Goal: Information Seeking & Learning: Learn about a topic

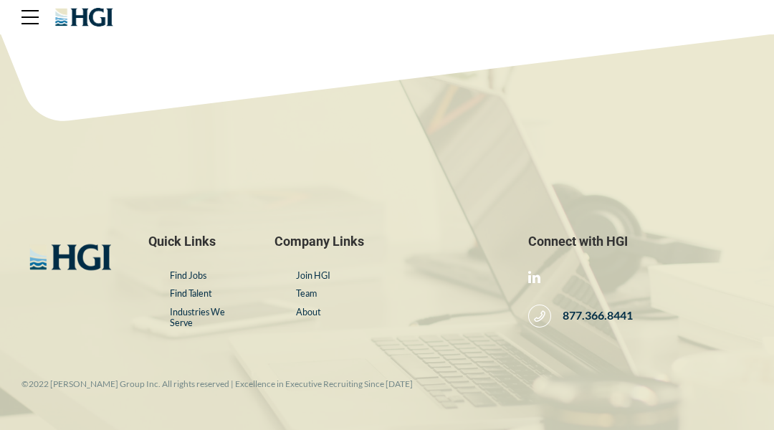
scroll to position [29, 0]
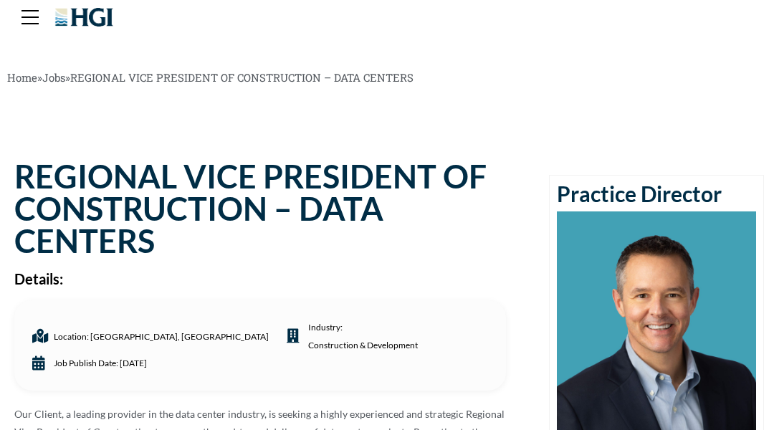
scroll to position [29, 0]
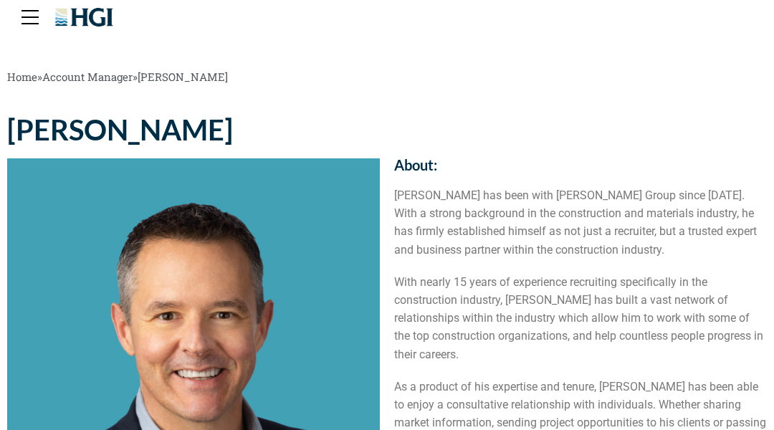
scroll to position [29, 0]
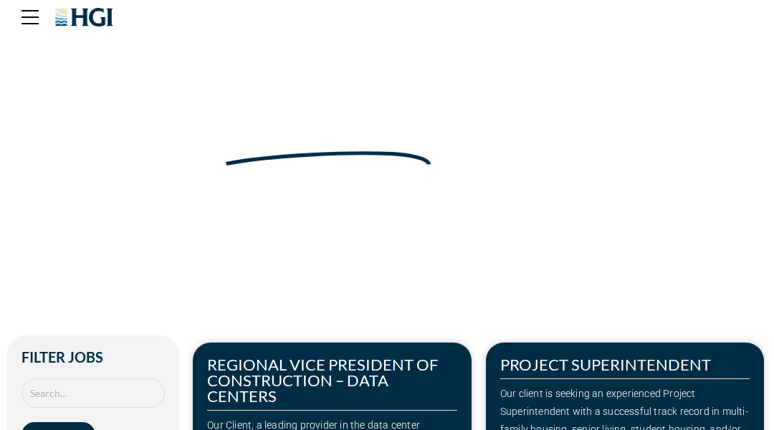
click at [72, 72] on div "Make Your Next Move" at bounding box center [386, 111] width 759 height 129
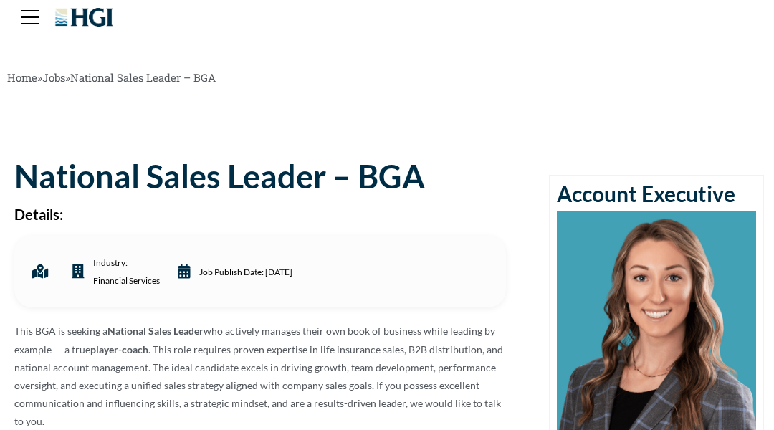
scroll to position [29, 0]
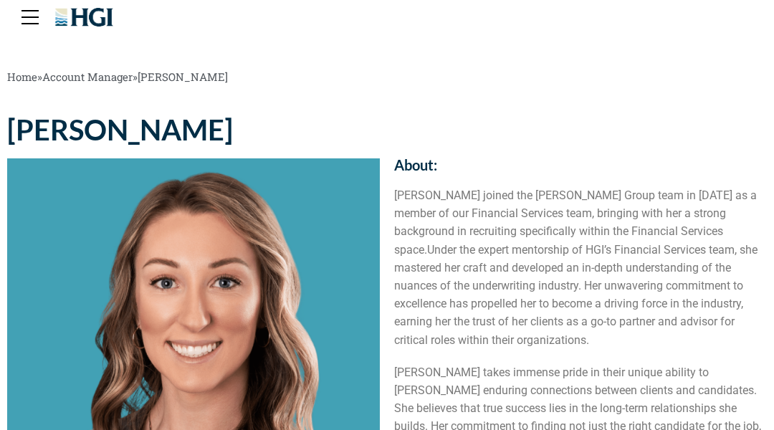
scroll to position [29, 0]
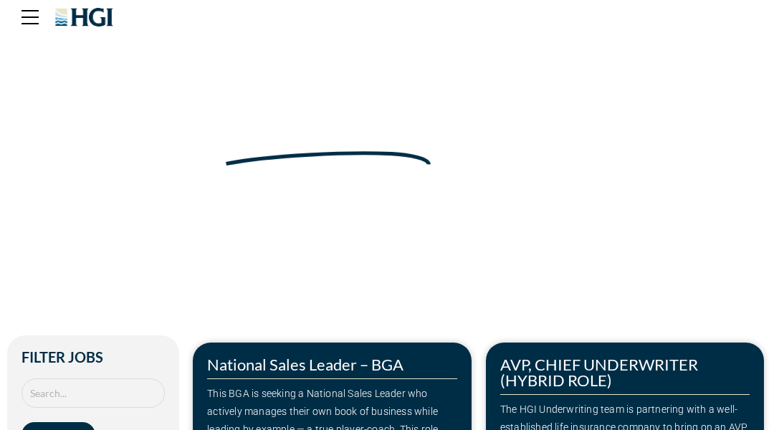
click at [72, 72] on div "Make Your Next Move" at bounding box center [386, 111] width 759 height 129
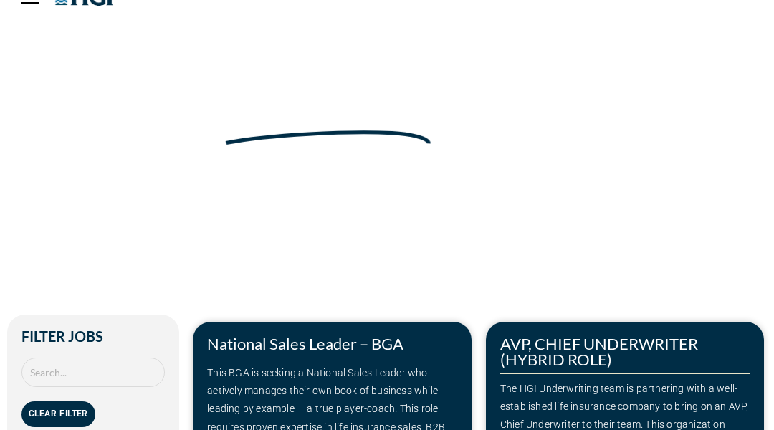
scroll to position [29, 0]
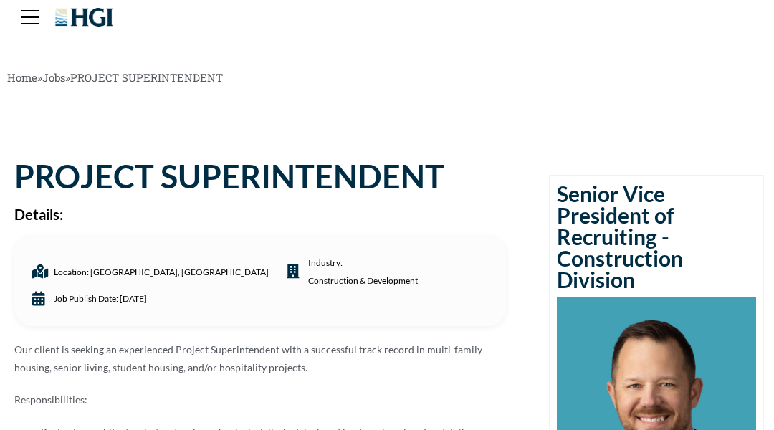
scroll to position [29, 0]
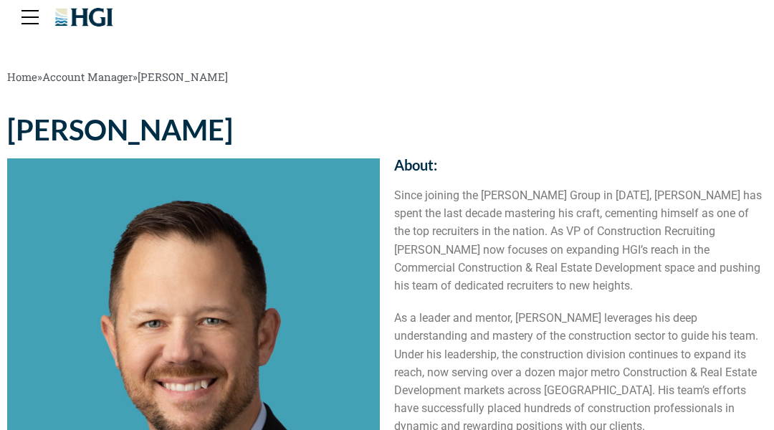
scroll to position [29, 0]
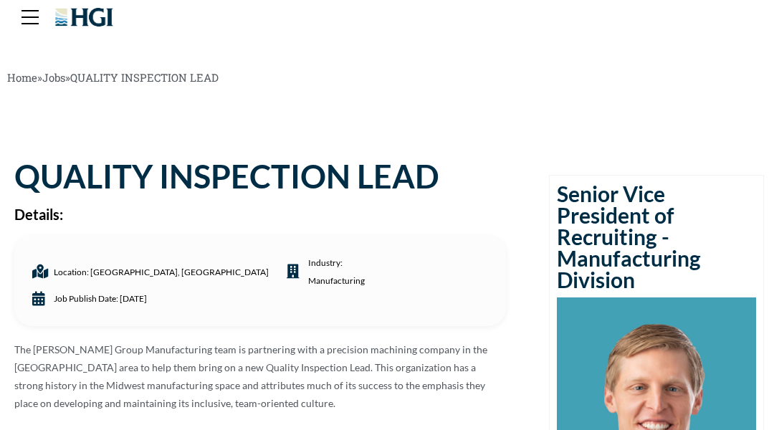
scroll to position [29, 0]
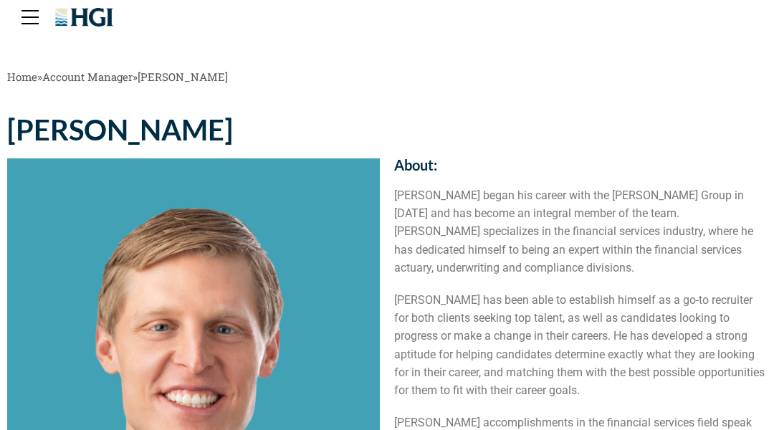
scroll to position [29, 0]
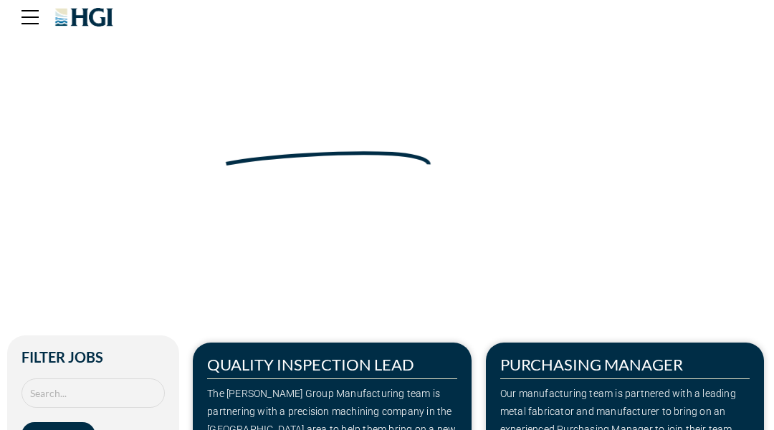
click at [72, 72] on div "Make Your Next Move" at bounding box center [386, 111] width 759 height 129
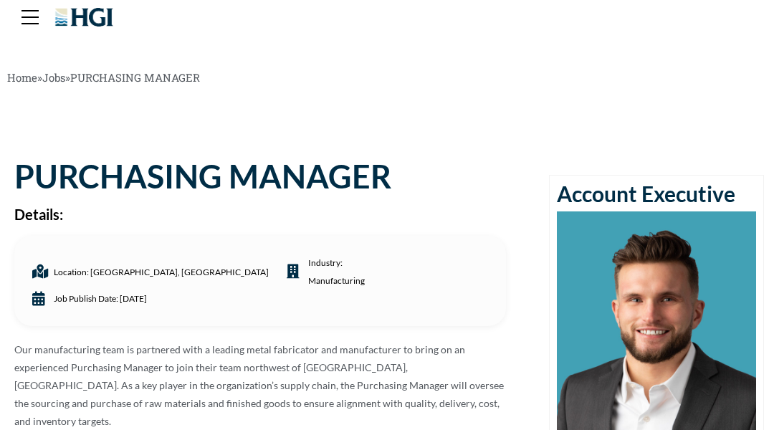
scroll to position [29, 0]
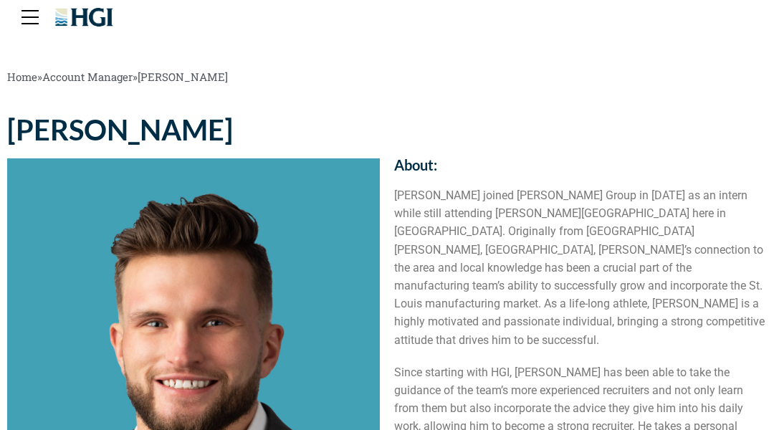
scroll to position [29, 0]
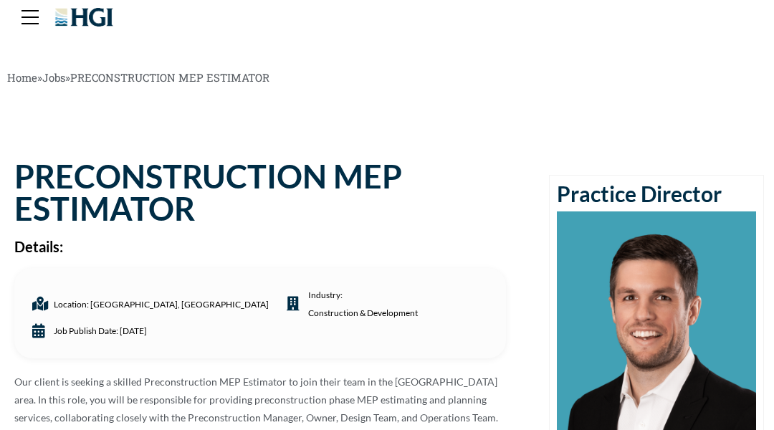
scroll to position [29, 0]
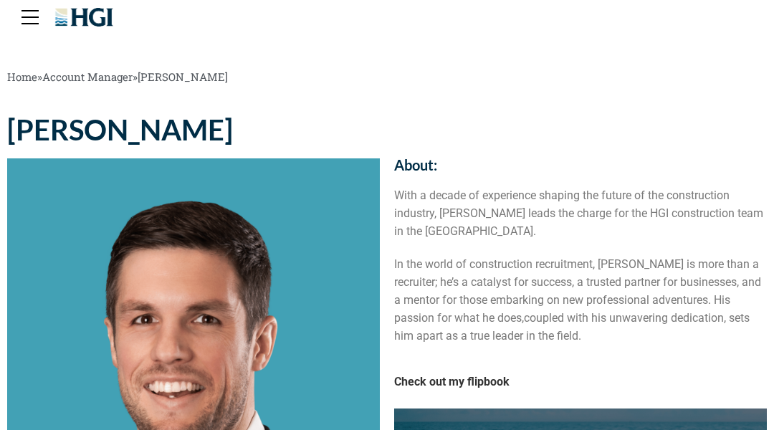
scroll to position [29, 0]
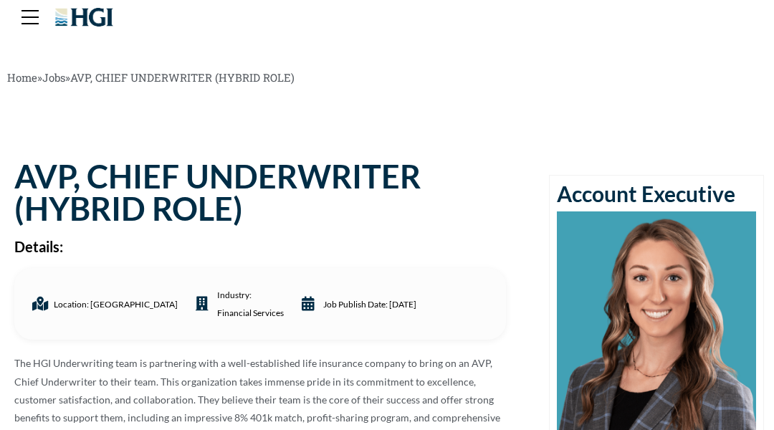
scroll to position [29, 0]
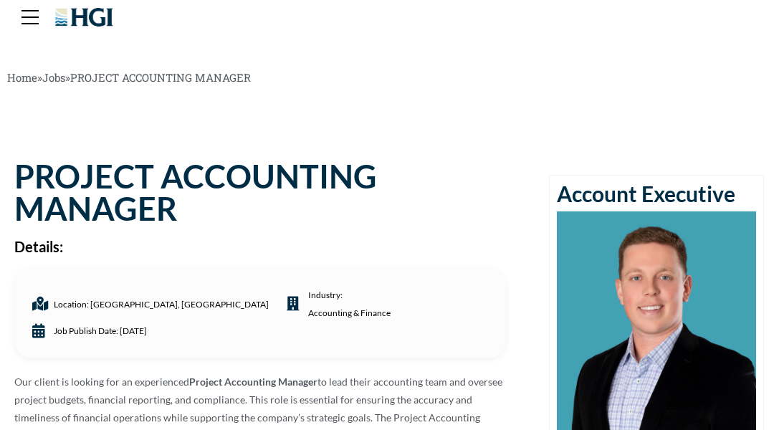
scroll to position [29, 0]
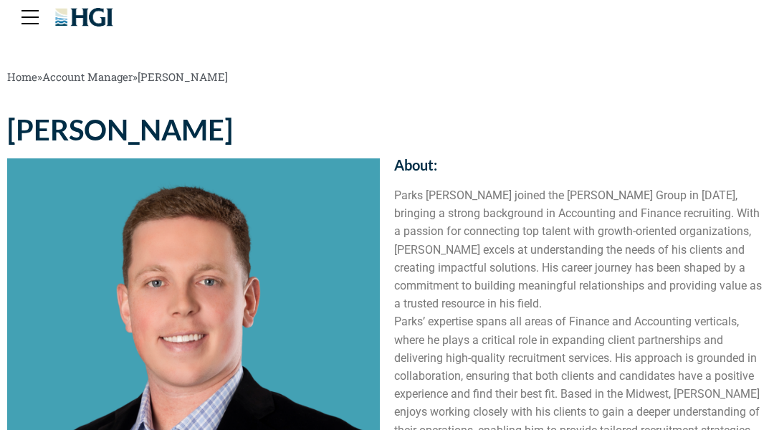
scroll to position [29, 0]
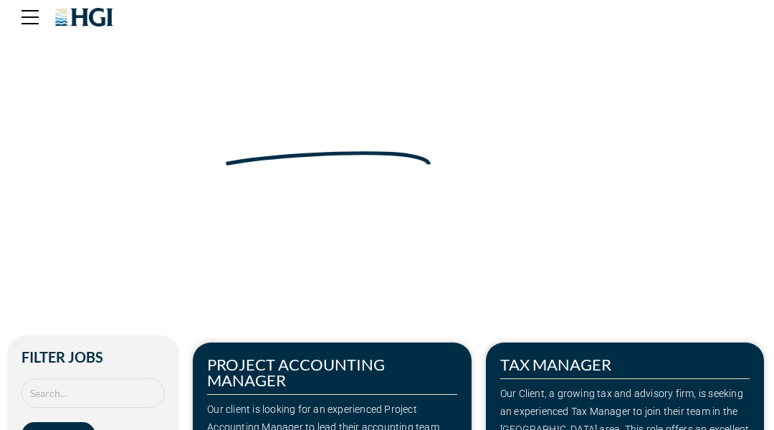
scroll to position [29, 0]
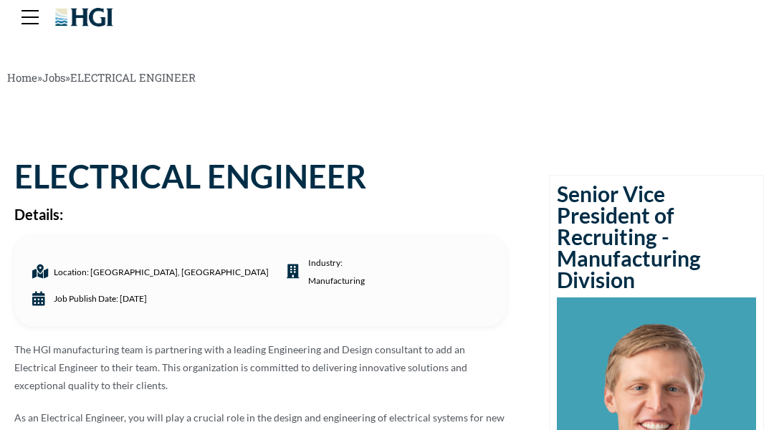
scroll to position [29, 0]
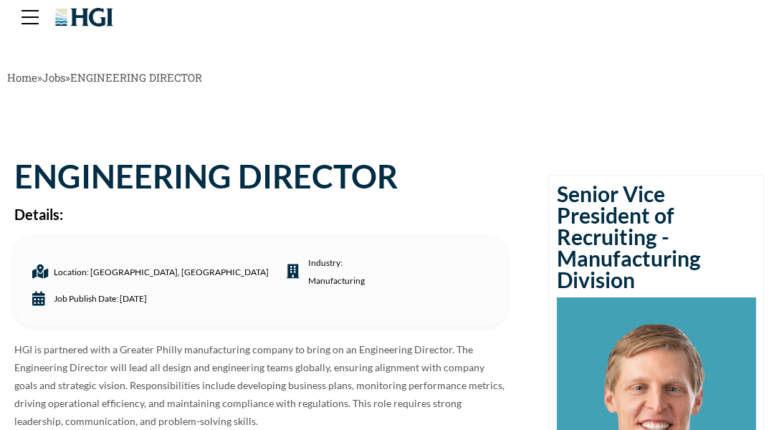
scroll to position [29, 0]
